Goal: Transaction & Acquisition: Purchase product/service

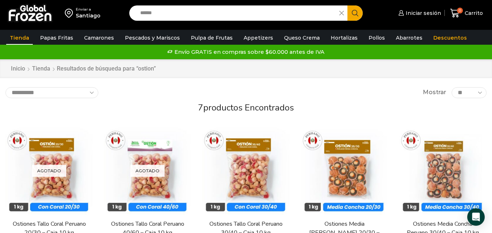
click at [173, 13] on input "******" at bounding box center [235, 12] width 199 height 15
type input "*"
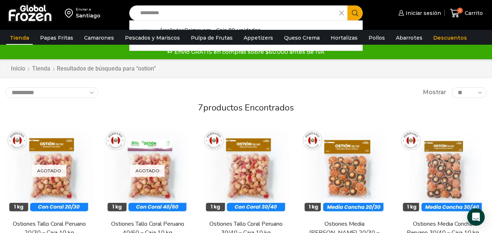
type input "**********"
click at [347, 5] on button "Search" at bounding box center [354, 12] width 15 height 15
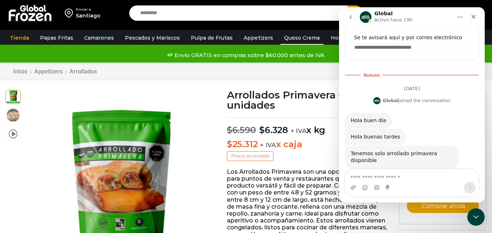
scroll to position [102, 0]
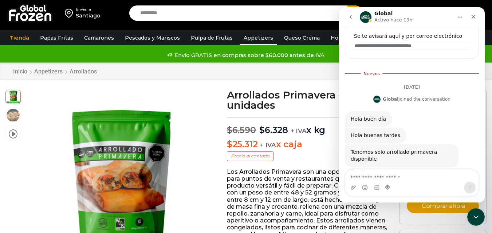
click at [251, 40] on link "Appetizers" at bounding box center [258, 38] width 37 height 14
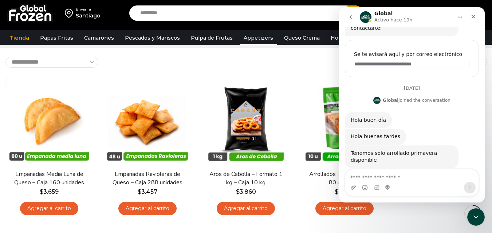
scroll to position [35, 0]
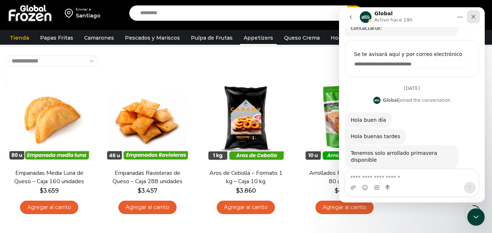
click at [478, 15] on div "Cerrar" at bounding box center [472, 16] width 13 height 13
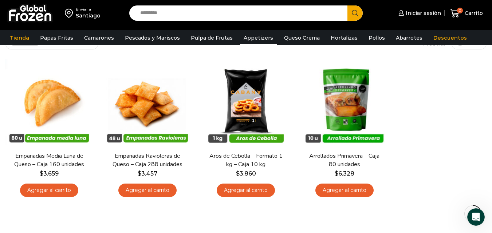
scroll to position [53, 0]
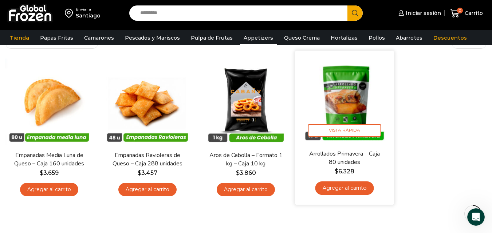
click at [338, 189] on link "Agregar al carrito" at bounding box center [344, 188] width 59 height 13
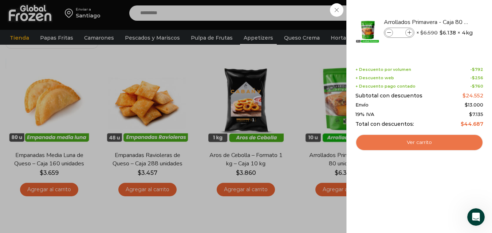
click at [395, 141] on link "Ver carrito" at bounding box center [419, 142] width 128 height 17
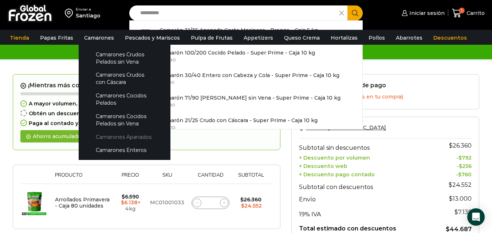
type input "**********"
click at [109, 134] on link "Camarones Apanados" at bounding box center [124, 136] width 77 height 13
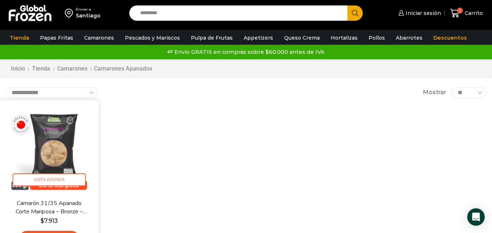
click at [47, 137] on img at bounding box center [49, 150] width 88 height 88
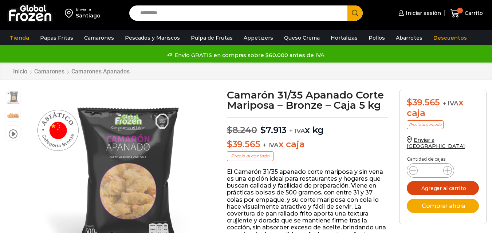
click at [441, 182] on button "Agregar al carrito" at bounding box center [442, 188] width 72 height 14
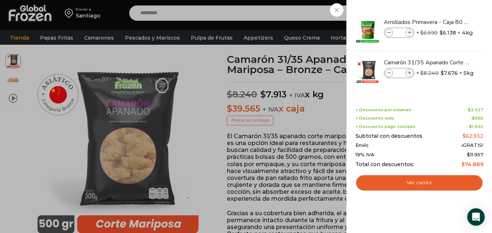
scroll to position [41, 0]
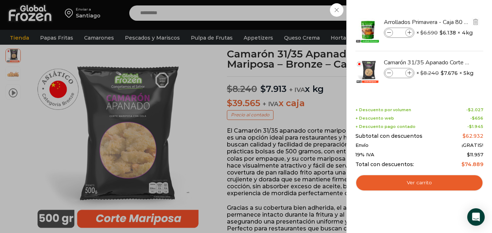
click at [448, 15] on li "Arrollados Primavera - Caja 80 unidades Arrollados Primavera - Caja 80 unidades…" at bounding box center [418, 31] width 129 height 40
click at [424, 22] on link "Arrollados Primavera - Caja 80 unidades" at bounding box center [426, 22] width 87 height 8
